Goal: Entertainment & Leisure: Browse casually

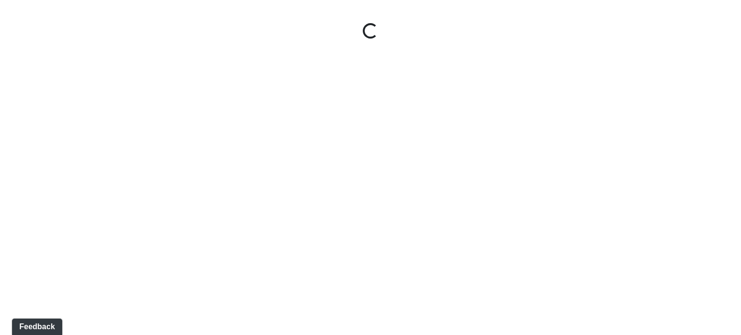
select select "rQhNve7PvCDUWb5NP4cwru"
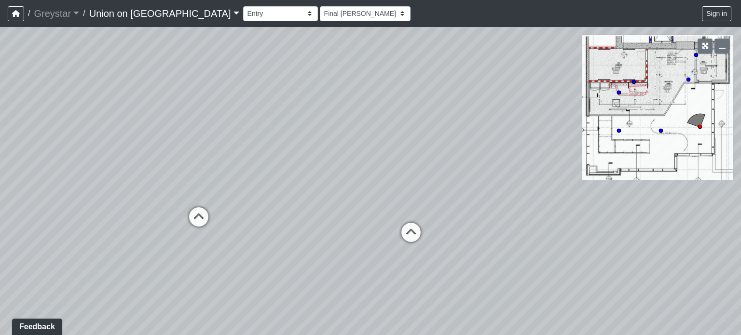
drag, startPoint x: 437, startPoint y: 149, endPoint x: 335, endPoint y: 145, distance: 101.9
click at [335, 145] on div "Loading... Vending Area Loading... Back Exit Loading... Stairs" at bounding box center [370, 181] width 741 height 308
drag, startPoint x: 445, startPoint y: 115, endPoint x: 357, endPoint y: 184, distance: 111.7
click at [357, 184] on div "Loading... Vending Area Loading... Back Exit Loading... Stairs" at bounding box center [370, 181] width 741 height 308
drag, startPoint x: 437, startPoint y: 149, endPoint x: 353, endPoint y: 53, distance: 127.5
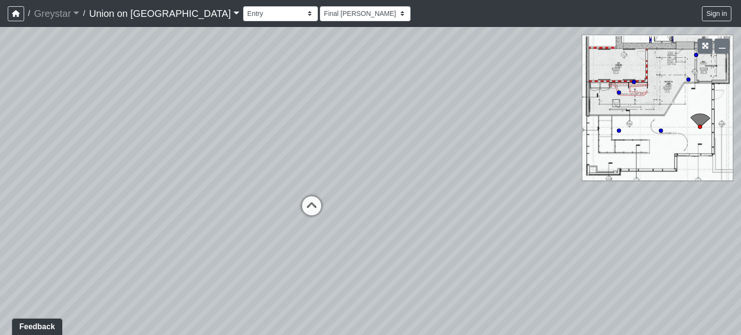
click at [353, 53] on div "Loading... Vending Area Loading... Back Exit Loading... Stairs" at bounding box center [370, 181] width 741 height 308
